Goal: Task Accomplishment & Management: Manage account settings

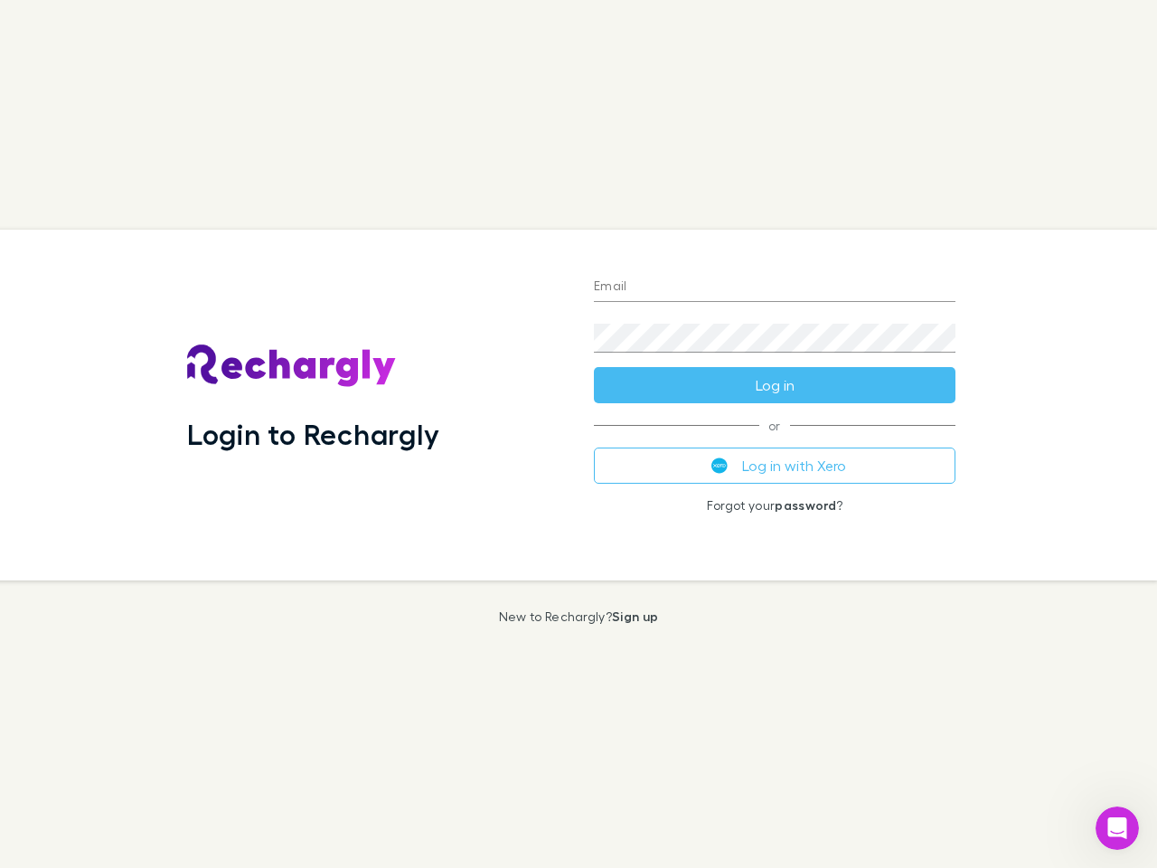
click at [579, 434] on div "Login to Rechargly" at bounding box center [376, 405] width 407 height 351
click at [775, 287] on input "Email" at bounding box center [775, 287] width 362 height 29
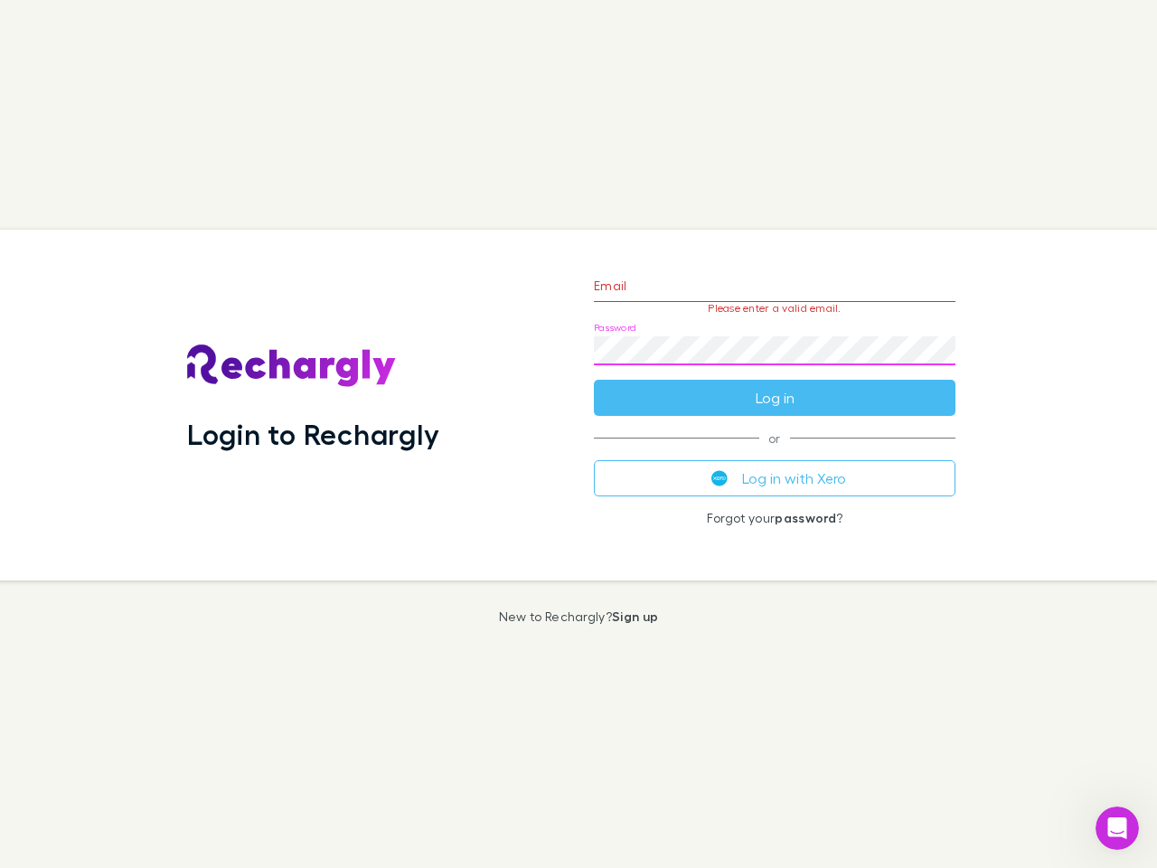
click at [775, 385] on form "Email Please enter a valid email. Password Log in" at bounding box center [775, 337] width 362 height 157
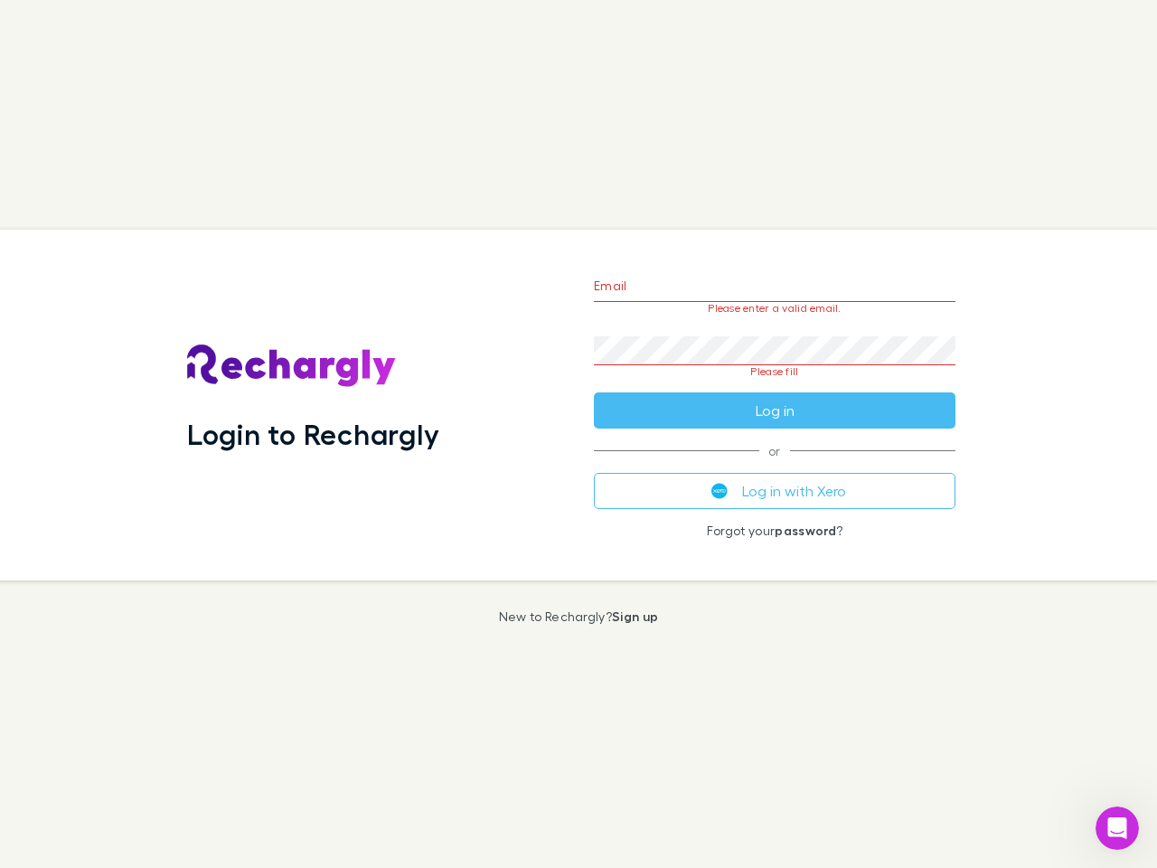
click at [775, 466] on div "Email Please enter a valid email. Password Please fill Log in or Log in with Xe…" at bounding box center [774, 405] width 390 height 351
click at [1117, 828] on icon "Open Intercom Messenger" at bounding box center [1118, 829] width 30 height 30
